Goal: Task Accomplishment & Management: Manage account settings

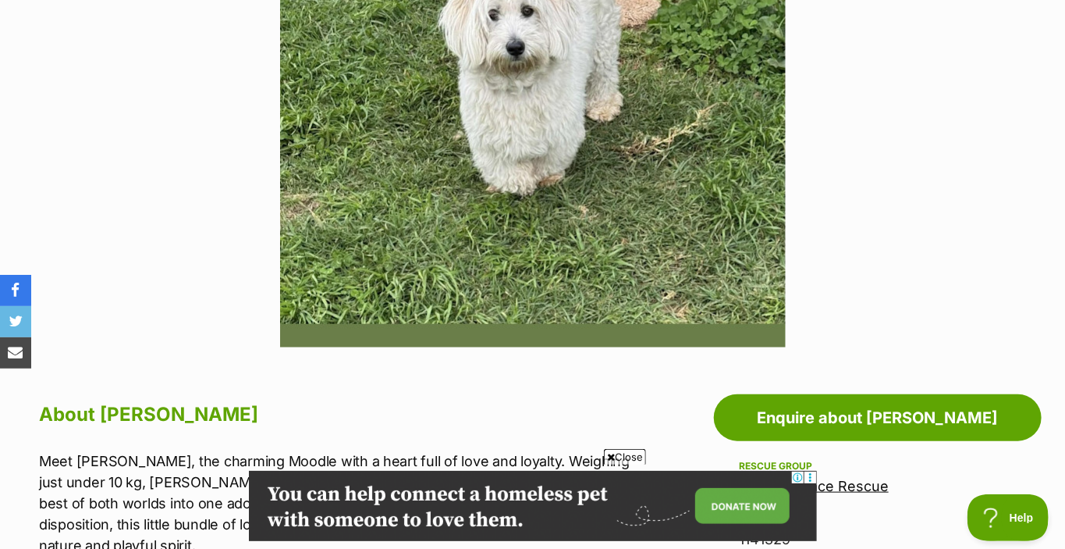
scroll to position [312, 0]
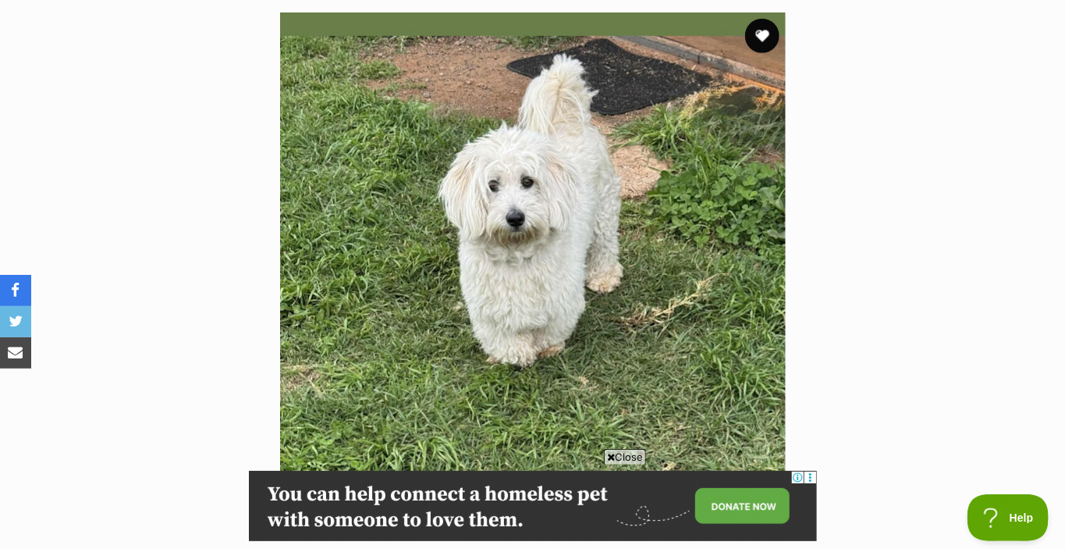
click at [758, 34] on button "favourite" at bounding box center [762, 36] width 34 height 34
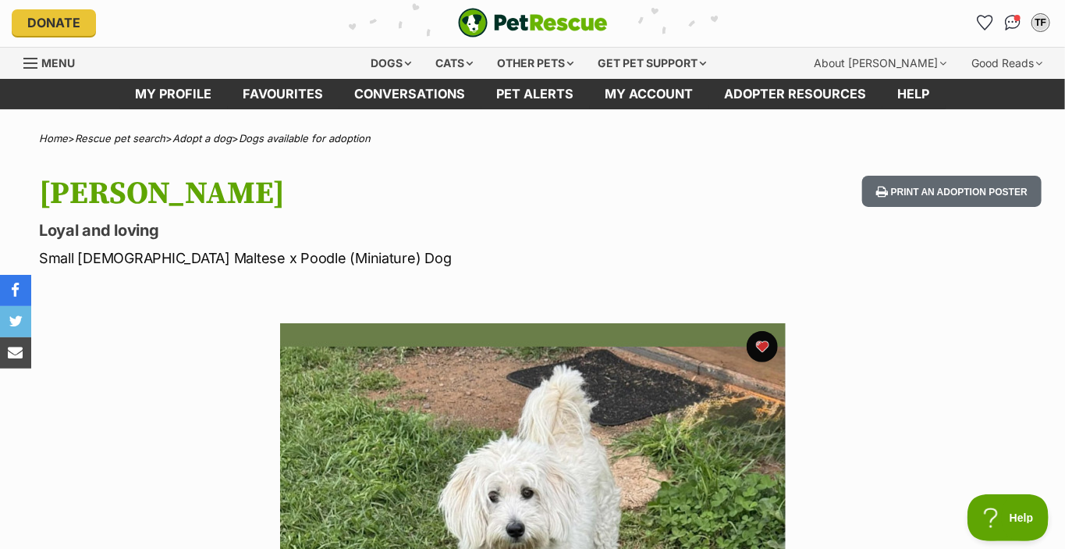
scroll to position [0, 0]
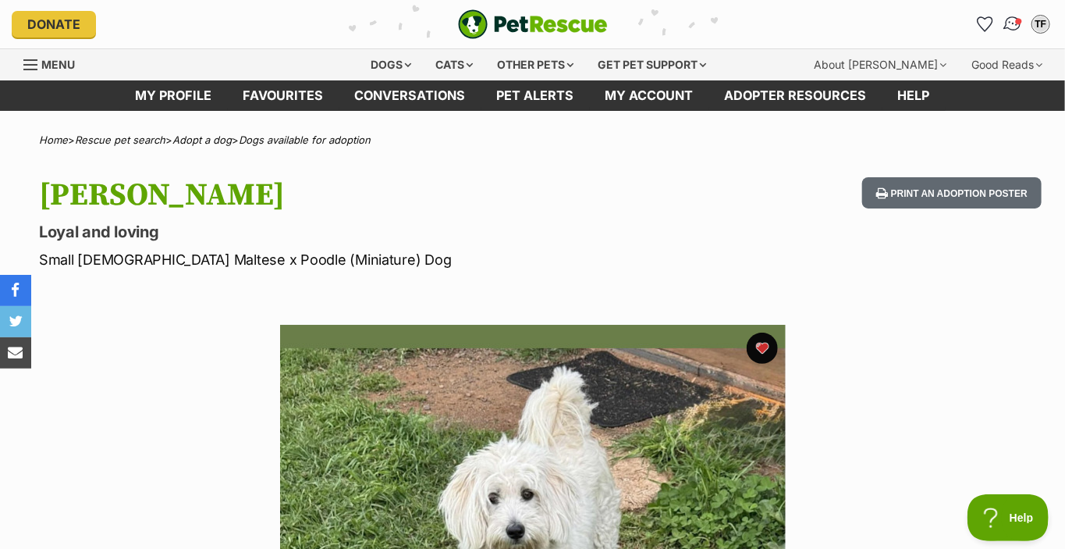
click at [1014, 23] on img "Conversations" at bounding box center [1013, 24] width 21 height 20
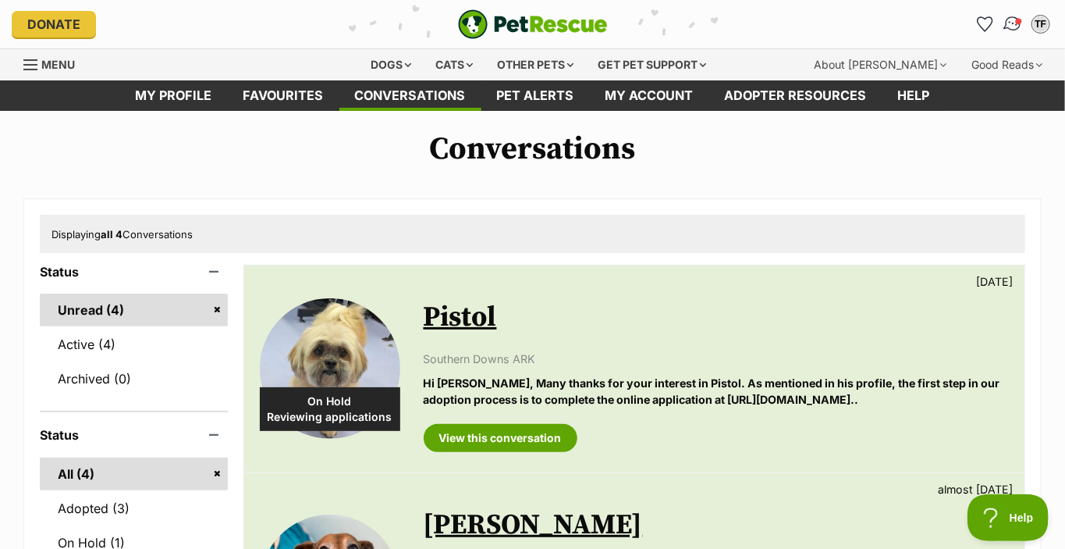
click at [1017, 24] on img "Conversations" at bounding box center [1013, 24] width 21 height 20
click at [1039, 24] on div "TF" at bounding box center [1041, 24] width 20 height 20
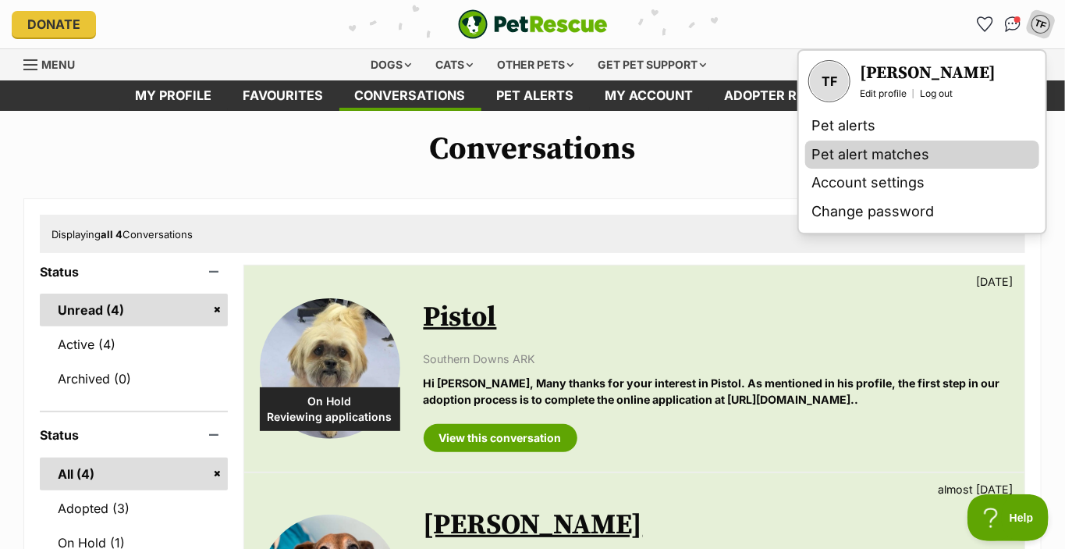
click at [852, 152] on link "Pet alert matches" at bounding box center [922, 154] width 234 height 29
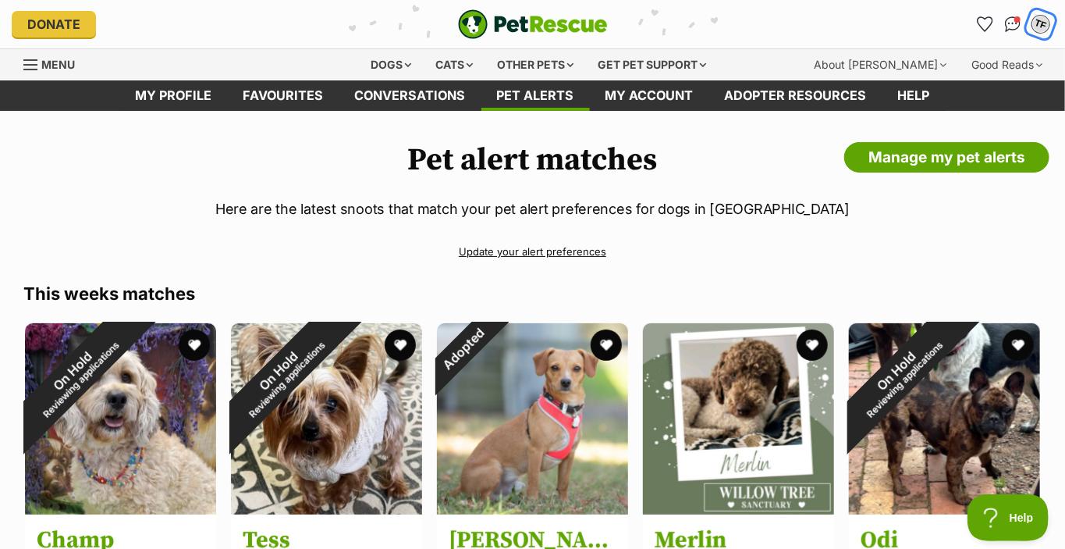
click at [1042, 22] on div "TF" at bounding box center [1041, 24] width 20 height 20
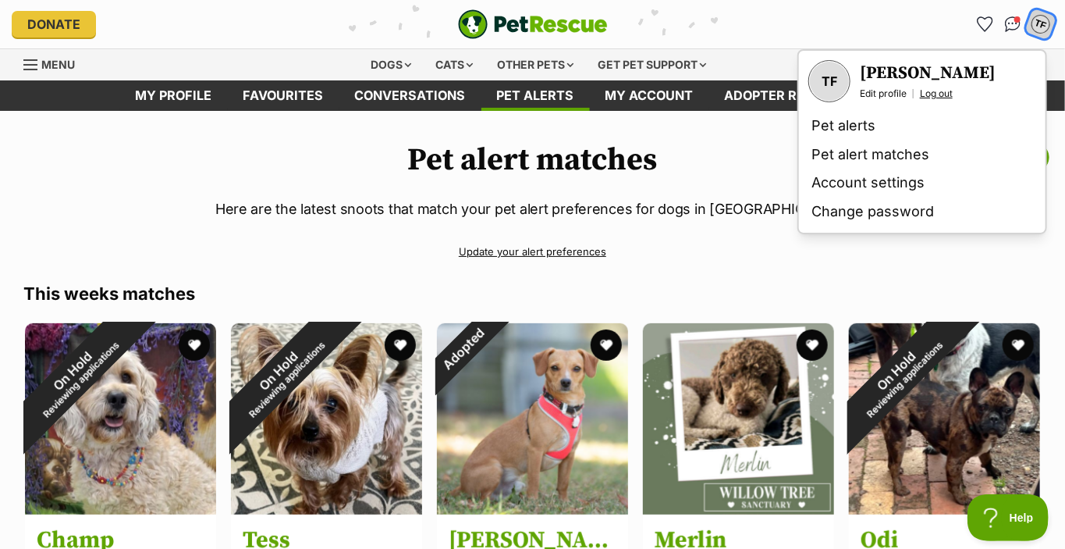
click at [927, 92] on link "Log out" at bounding box center [936, 93] width 33 height 12
